Goal: Transaction & Acquisition: Purchase product/service

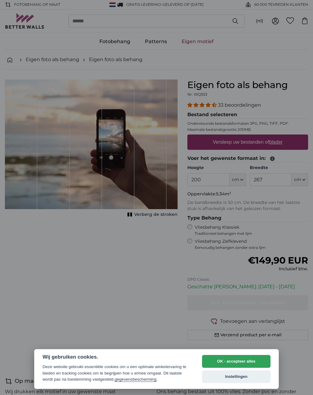
click at [248, 362] on button "OK - accepteer alles" at bounding box center [236, 361] width 68 height 13
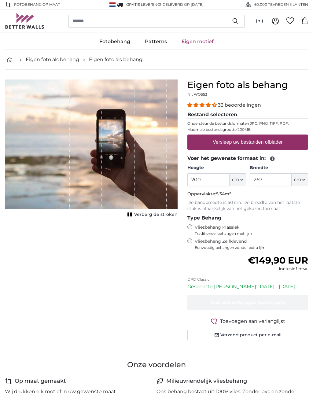
click at [307, 180] on button "cm" at bounding box center [300, 179] width 17 height 13
click at [233, 180] on span "cm" at bounding box center [235, 180] width 7 height 6
click at [215, 181] on input "200" at bounding box center [208, 179] width 42 height 13
type input "270"
click at [272, 179] on input "267" at bounding box center [271, 179] width 42 height 13
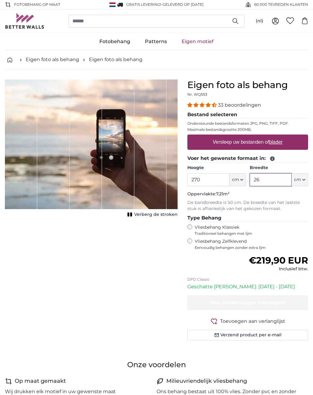
type input "2"
type input "500"
click at [288, 225] on label "Vliesbehang Klassiek Traditioneel behangen met lijm" at bounding box center [246, 230] width 102 height 12
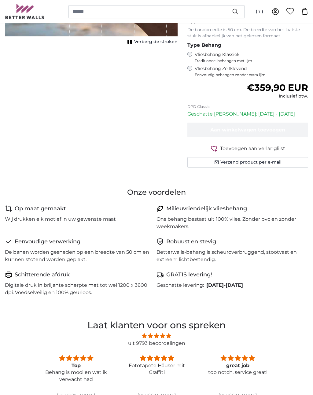
scroll to position [169, 0]
